Goal: Information Seeking & Learning: Learn about a topic

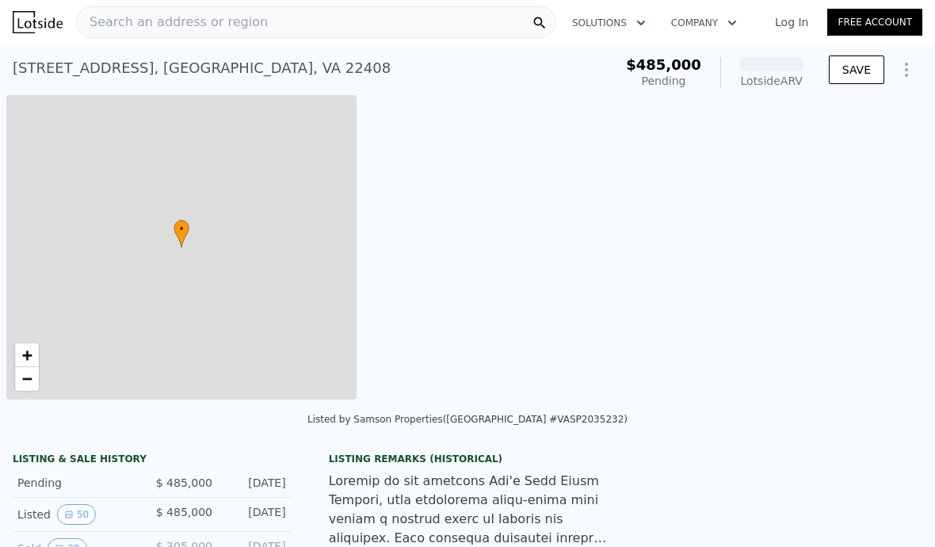
scroll to position [0, 6]
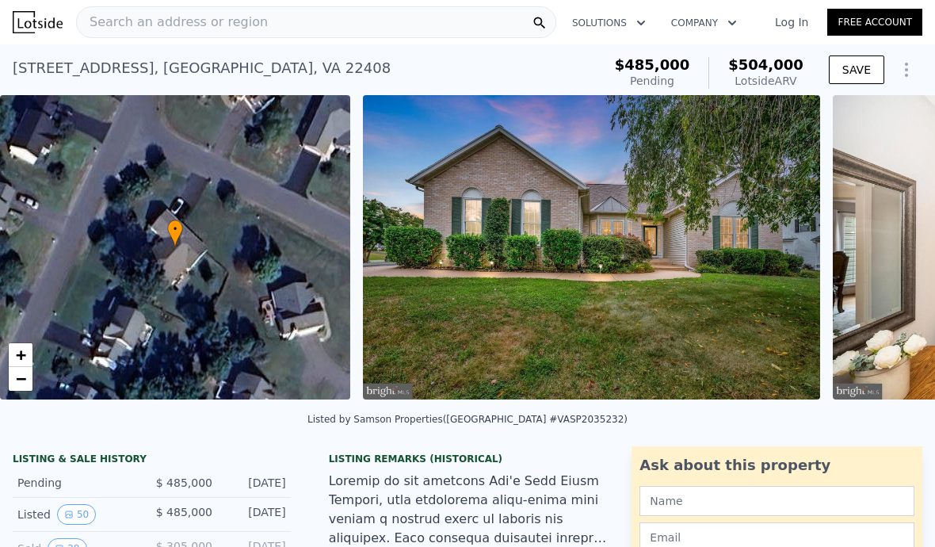
click at [337, 26] on div "Search an address or region" at bounding box center [316, 22] width 480 height 32
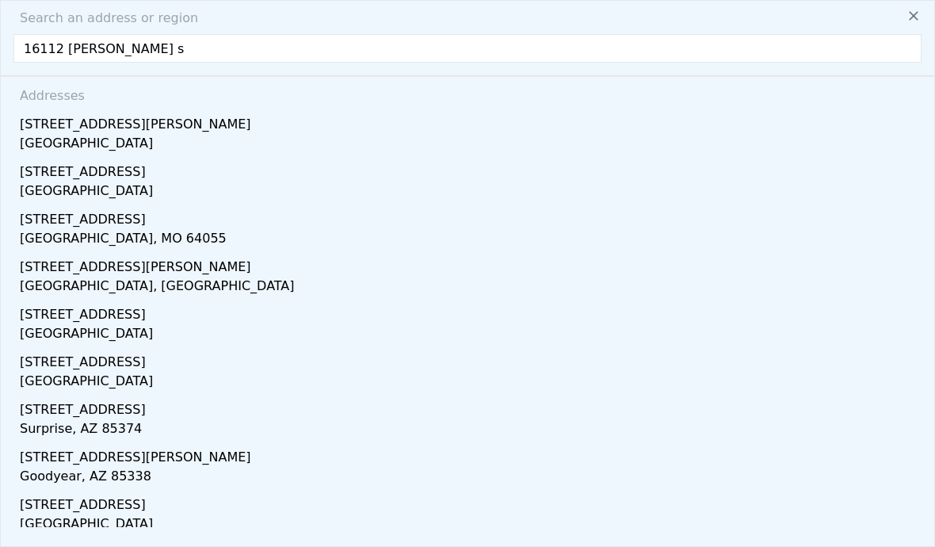
type input "[STREET_ADDRESS][PERSON_NAME]"
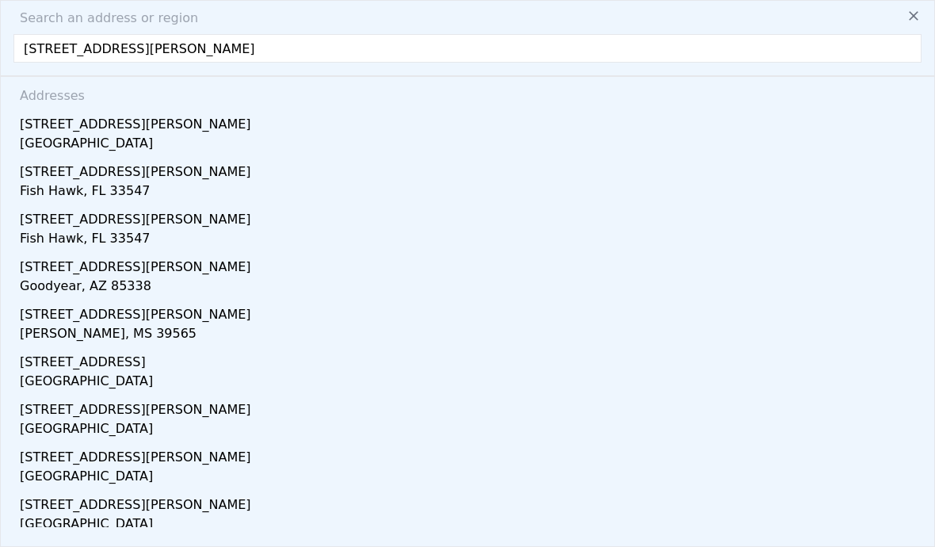
click at [79, 139] on div "[GEOGRAPHIC_DATA]" at bounding box center [471, 145] width 902 height 22
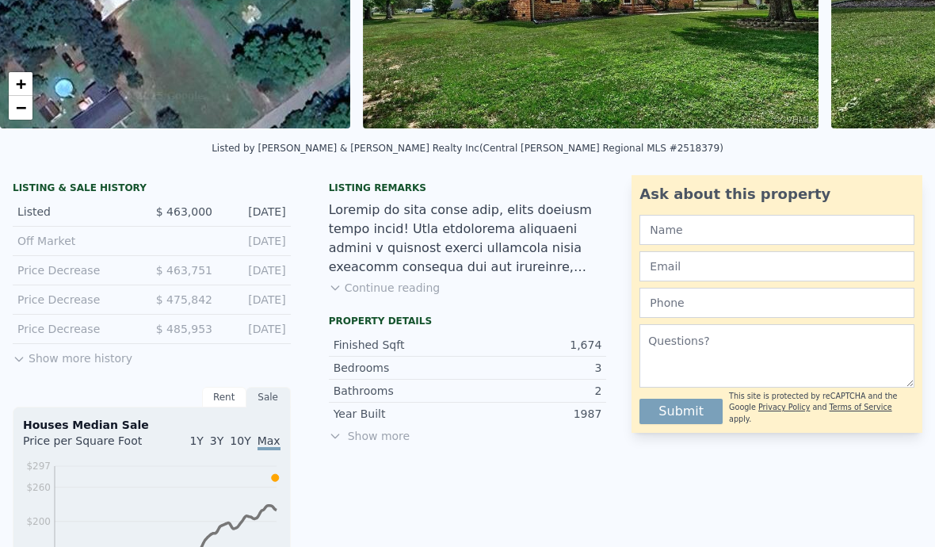
scroll to position [272, 0]
click at [63, 360] on button "Show more history" at bounding box center [73, 354] width 120 height 22
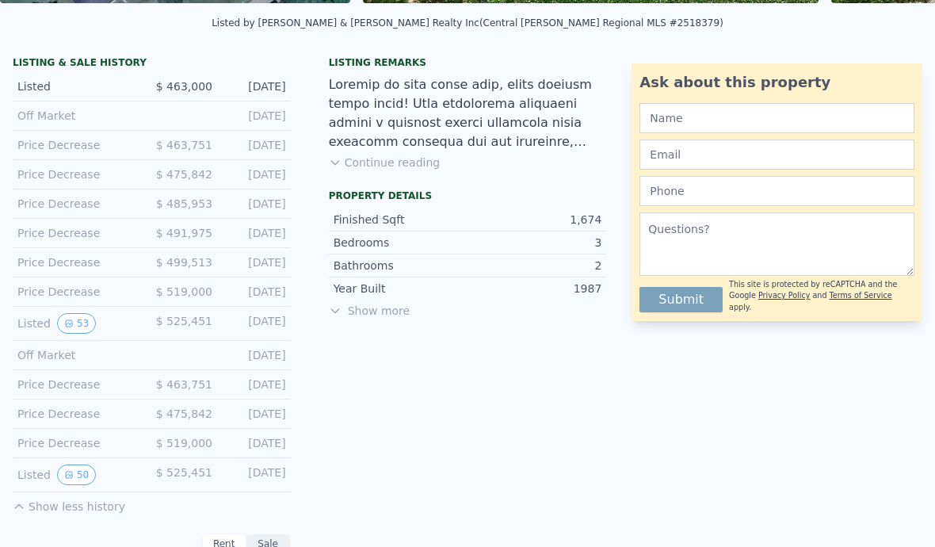
scroll to position [402, 0]
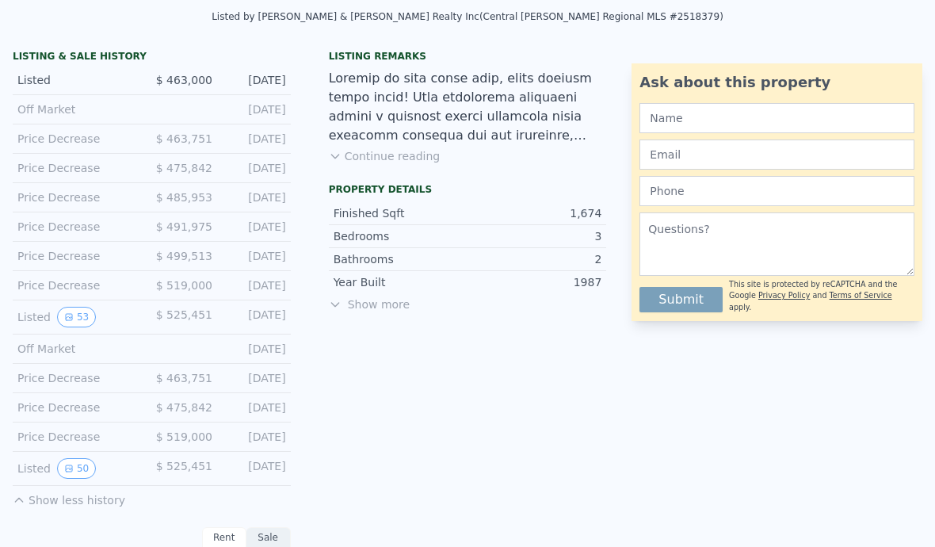
click at [77, 464] on button "50" at bounding box center [76, 468] width 39 height 21
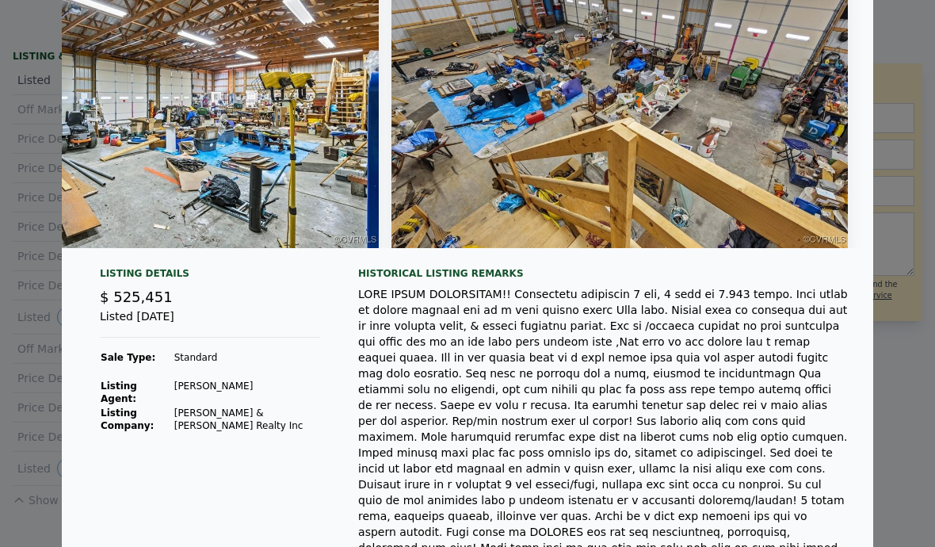
scroll to position [0, 22655]
type input "$ 504,000"
type input "3"
type input "4"
type input "3.5"
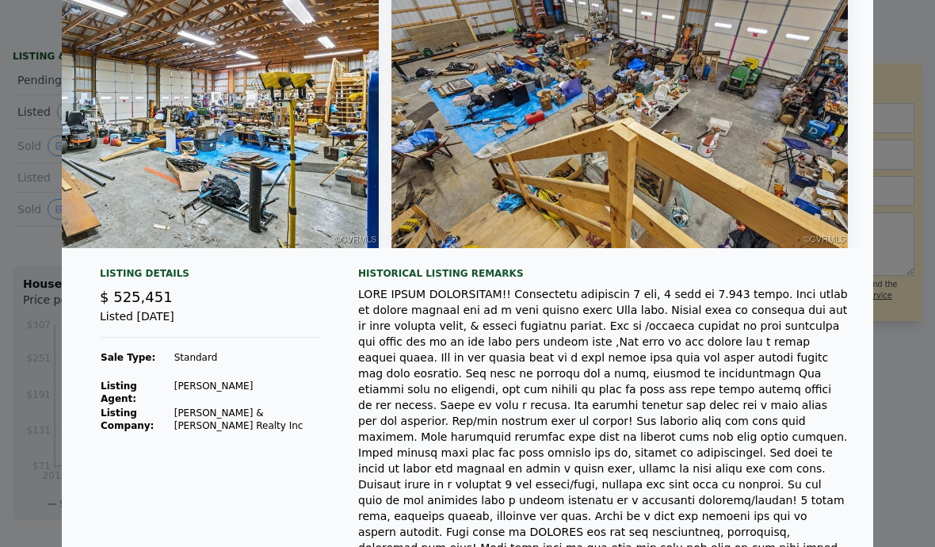
type input "1479"
type input "2638"
type input "10000"
type input "26680"
type input "-$ 38,435"
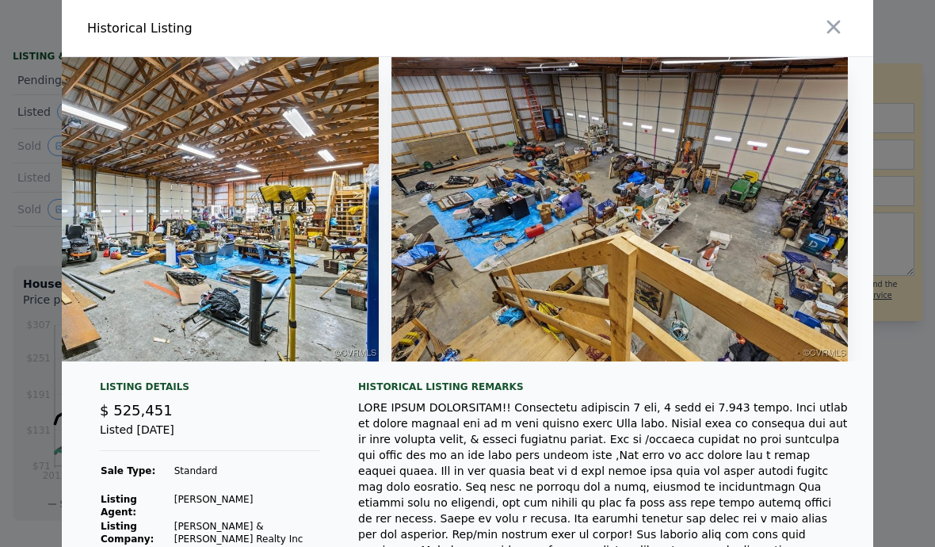
click at [836, 28] on icon "button" at bounding box center [833, 27] width 22 height 22
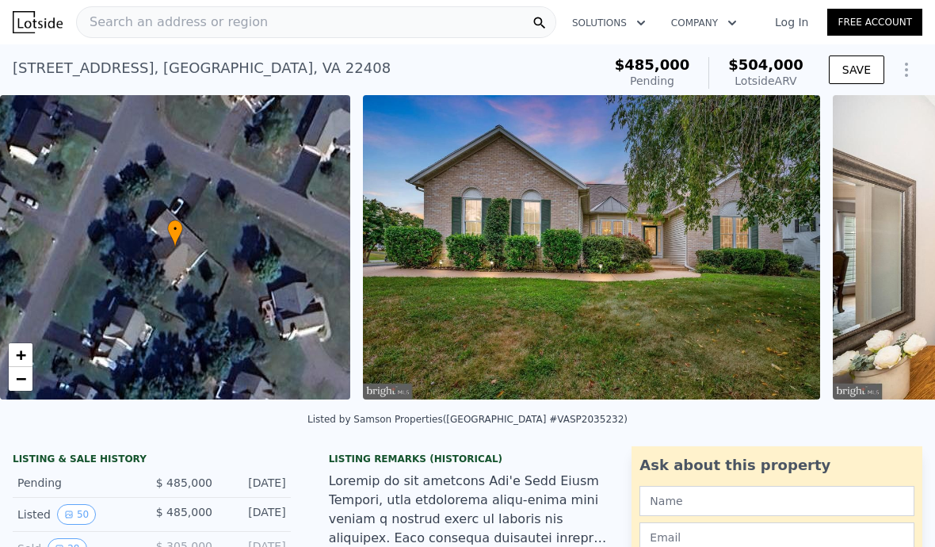
click at [329, 17] on div "Search an address or region" at bounding box center [316, 22] width 480 height 32
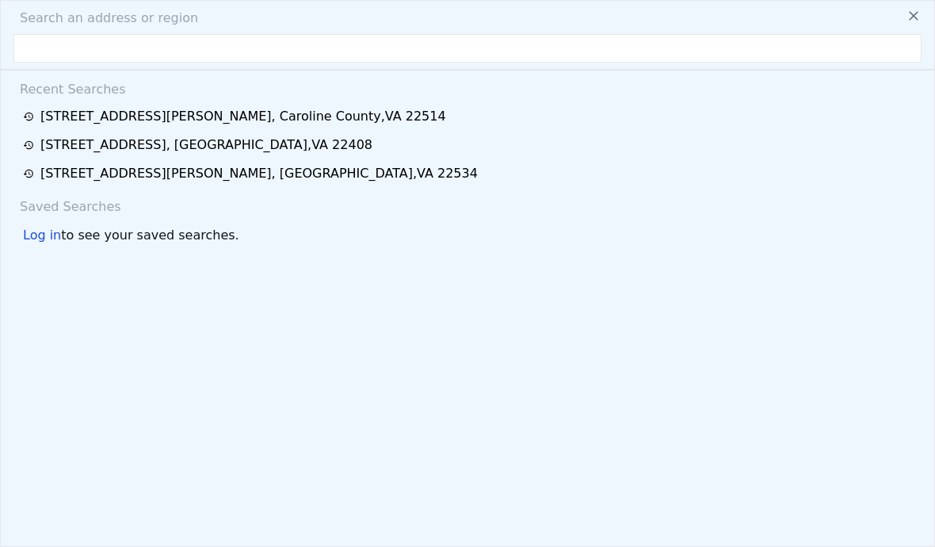
click at [69, 124] on div "[STREET_ADDRESS][PERSON_NAME]" at bounding box center [243, 116] width 406 height 19
type input "$ 388,000"
type input "2"
type input "3"
type input "2"
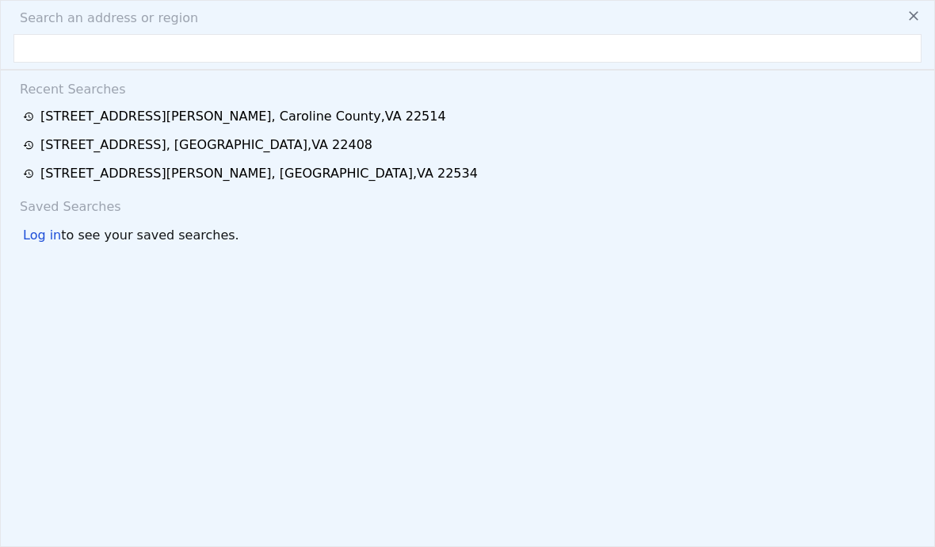
type input "1268"
type input "2285"
type input "41817"
type input "85682.52"
type input "-$ 123,188"
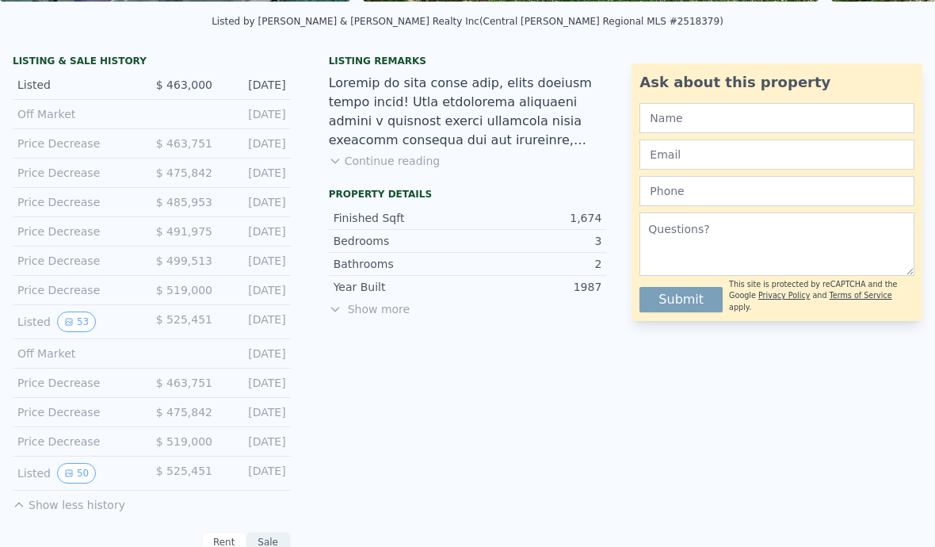
scroll to position [403, 0]
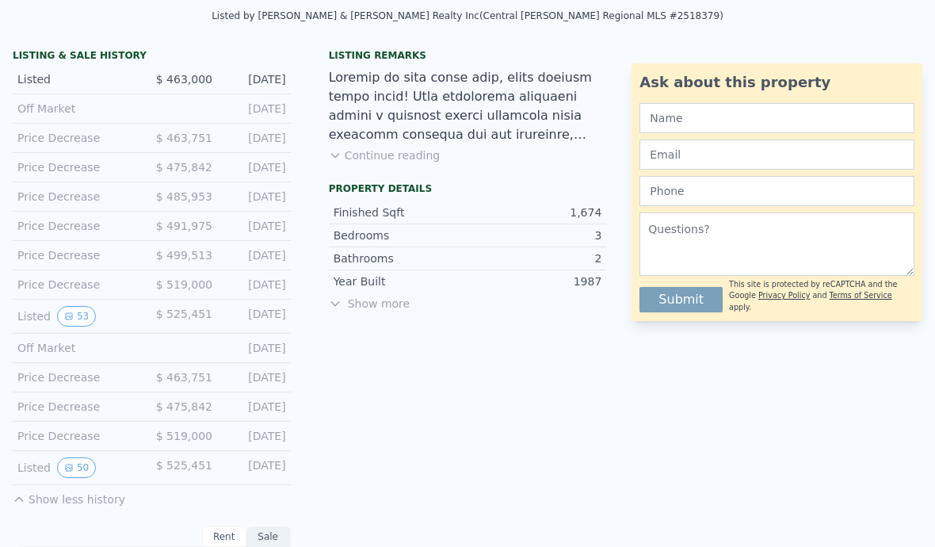
click at [73, 314] on button "53" at bounding box center [76, 316] width 39 height 21
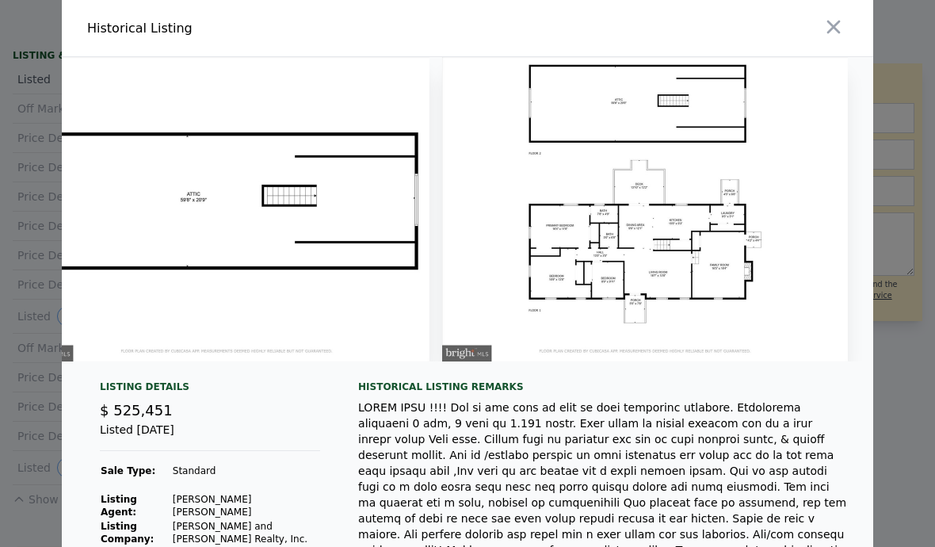
scroll to position [0, 23910]
click at [843, 19] on icon "button" at bounding box center [833, 27] width 22 height 22
